Goal: Navigation & Orientation: Understand site structure

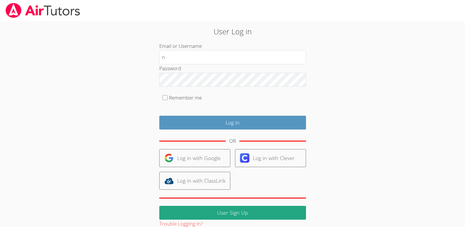
type input "[EMAIL_ADDRESS][DOMAIN_NAME]"
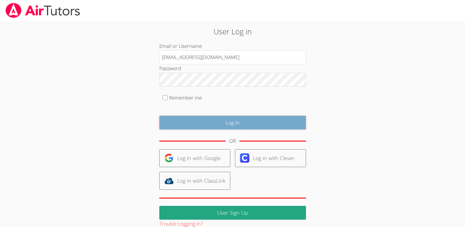
click at [227, 123] on input "Log in" at bounding box center [232, 123] width 147 height 14
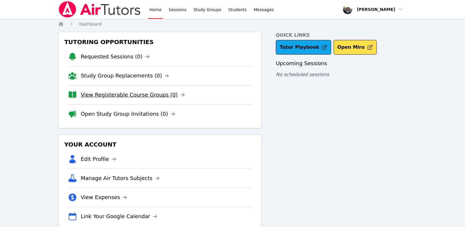
click at [134, 95] on link "View Registerable Course Groups (0)" at bounding box center [133, 95] width 104 height 8
click at [119, 111] on link "Open Study Group Invitations (0)" at bounding box center [128, 114] width 95 height 8
click at [95, 55] on link "Requested Sessions (0)" at bounding box center [115, 57] width 69 height 8
click at [108, 74] on link "Study Group Replacements (0)" at bounding box center [125, 76] width 88 height 8
click at [176, 9] on link "Sessions" at bounding box center [178, 9] width 20 height 19
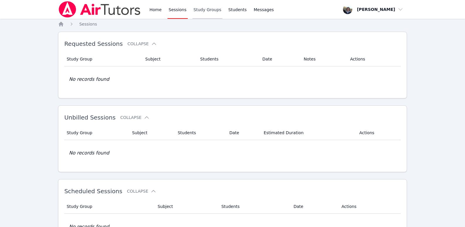
click at [207, 9] on link "Study Groups" at bounding box center [208, 9] width 30 height 19
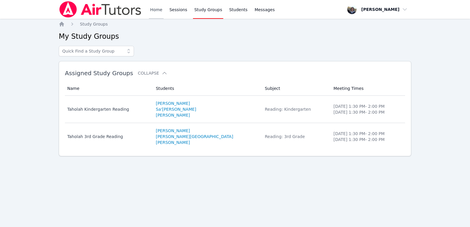
click at [152, 7] on link "Home" at bounding box center [156, 9] width 14 height 19
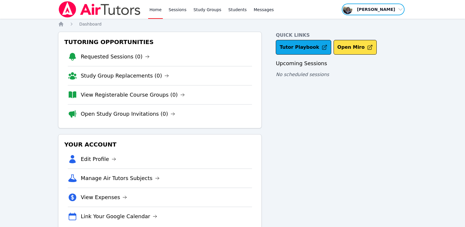
click at [400, 9] on span "button" at bounding box center [373, 9] width 64 height 13
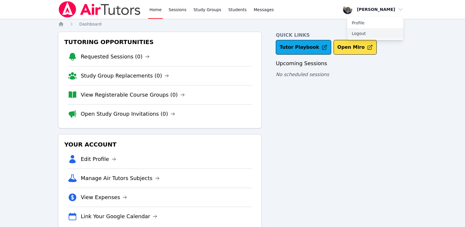
click at [361, 33] on button "Logout" at bounding box center [375, 33] width 56 height 11
